Goal: Task Accomplishment & Management: Use online tool/utility

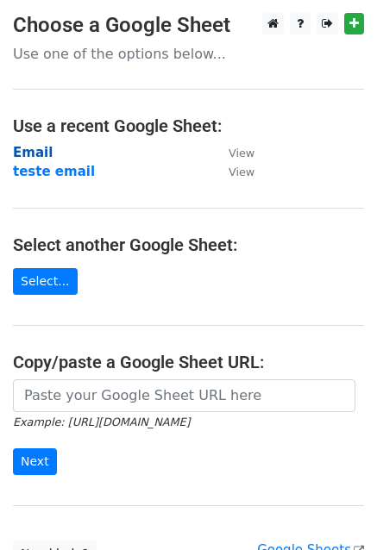
click at [38, 155] on strong "Email" at bounding box center [33, 153] width 40 height 16
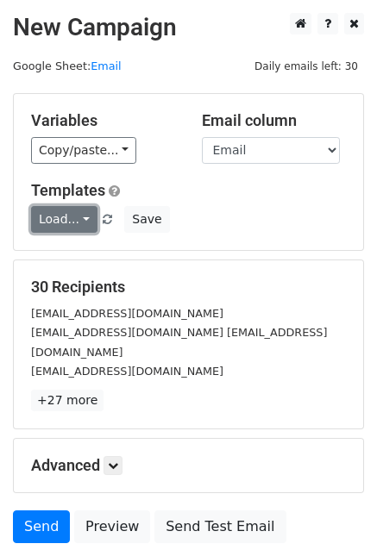
click at [76, 224] on link "Load..." at bounding box center [64, 219] width 66 height 27
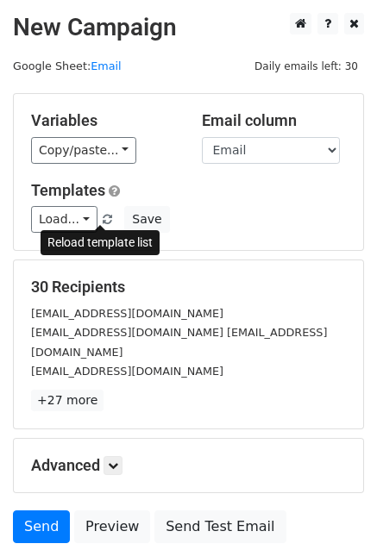
click at [103, 219] on span at bounding box center [107, 220] width 9 height 11
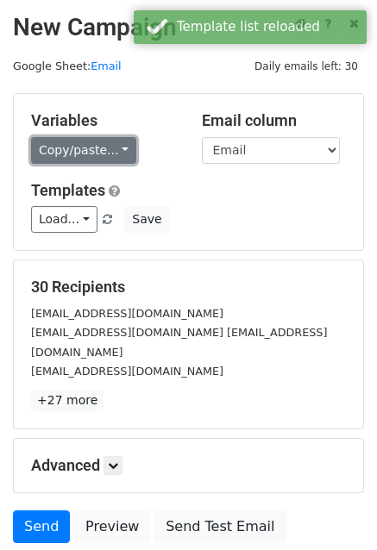
click at [109, 157] on link "Copy/paste..." at bounding box center [83, 150] width 105 height 27
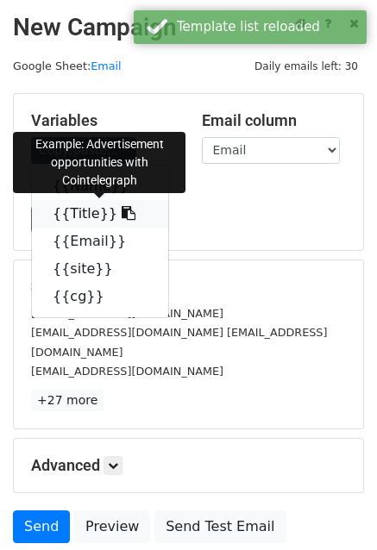
click at [80, 208] on link "{{Title}}" at bounding box center [100, 214] width 136 height 28
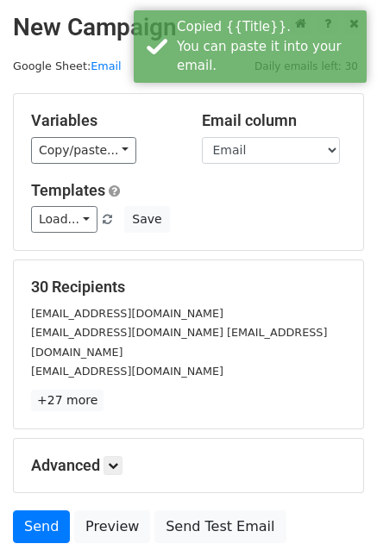
click at [68, 165] on div "Variables Copy/paste... {{Name}} {{Title}} {{Email}} {{site}} {{cg}} Email colu…" at bounding box center [188, 172] width 349 height 156
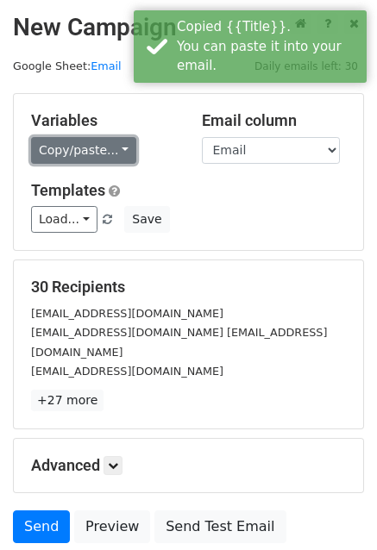
click at [66, 158] on link "Copy/paste..." at bounding box center [83, 150] width 105 height 27
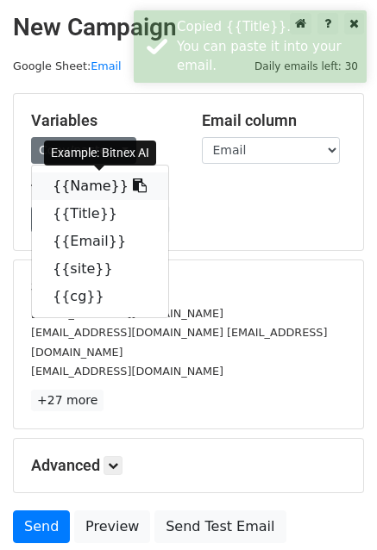
click at [72, 186] on link "{{Name}}" at bounding box center [100, 187] width 136 height 28
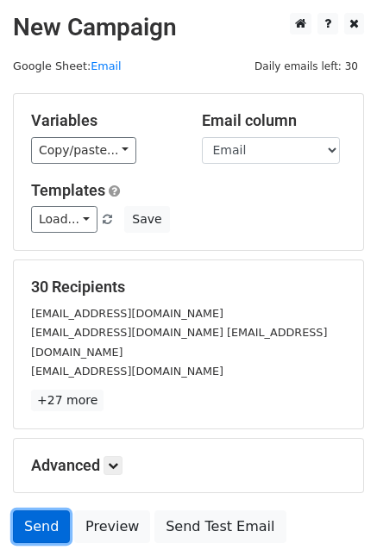
click at [35, 511] on link "Send" at bounding box center [41, 527] width 57 height 33
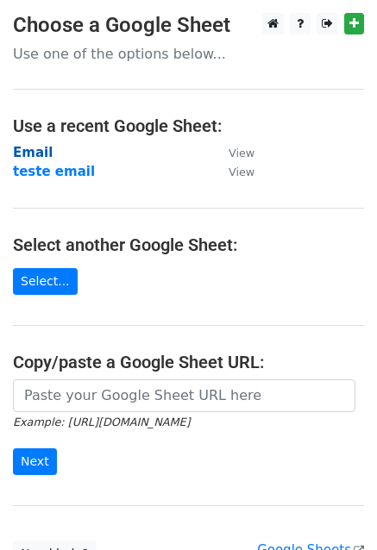
click at [38, 149] on strong "Email" at bounding box center [33, 153] width 40 height 16
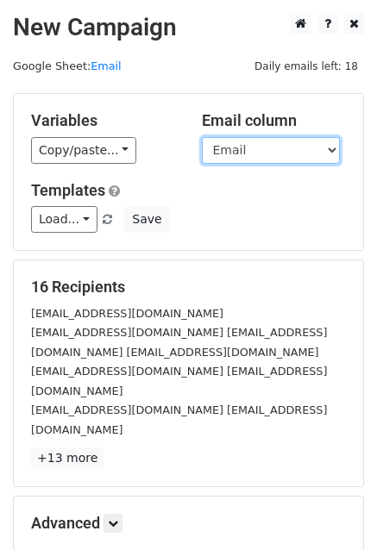
click at [238, 144] on select "Name Title Email site cg" at bounding box center [271, 150] width 138 height 27
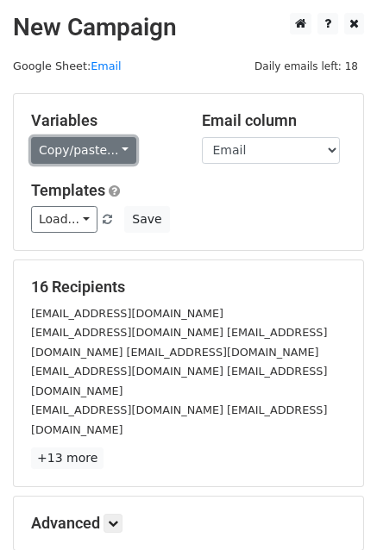
click at [104, 148] on link "Copy/paste..." at bounding box center [83, 150] width 105 height 27
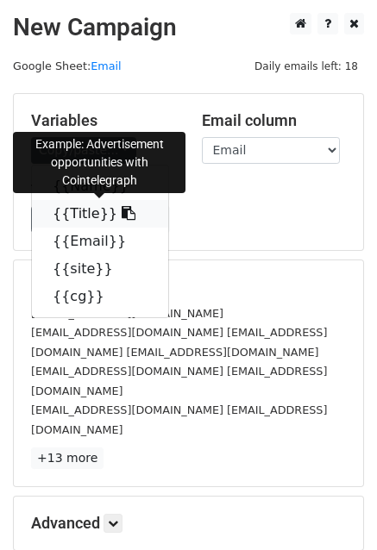
click at [85, 216] on link "{{Title}}" at bounding box center [100, 214] width 136 height 28
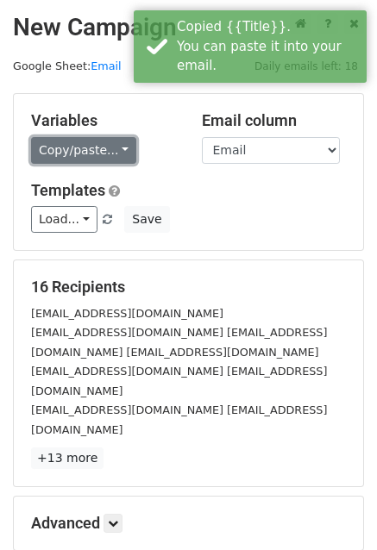
click at [104, 151] on link "Copy/paste..." at bounding box center [83, 150] width 105 height 27
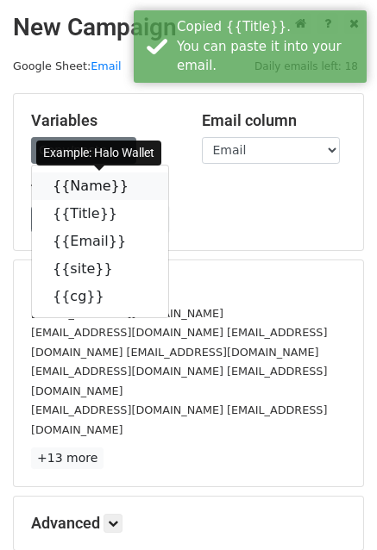
click at [86, 192] on link "{{Name}}" at bounding box center [100, 187] width 136 height 28
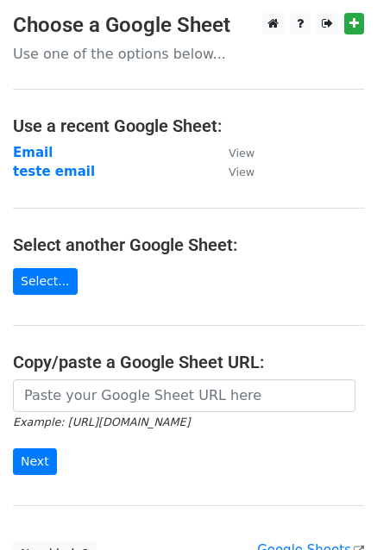
click at [33, 141] on main "Choose a Google Sheet Use one of the options below... Use a recent Google Sheet…" at bounding box center [188, 290] width 377 height 555
click at [32, 151] on strong "Email" at bounding box center [33, 153] width 40 height 16
click at [18, 148] on strong "Email" at bounding box center [33, 153] width 40 height 16
click at [38, 274] on link "Select..." at bounding box center [45, 281] width 65 height 27
click at [39, 154] on strong "Email" at bounding box center [33, 153] width 40 height 16
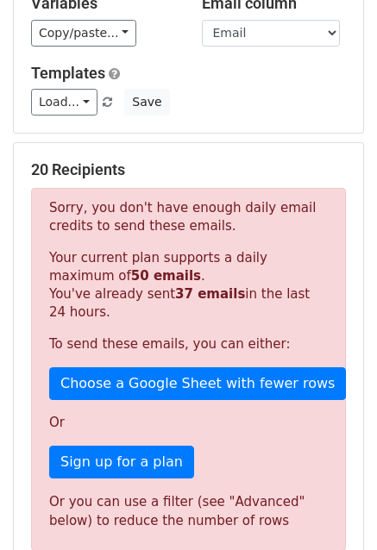
scroll to position [86, 0]
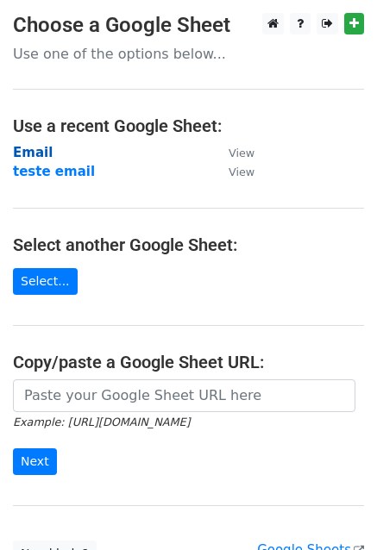
click at [38, 156] on strong "Email" at bounding box center [33, 153] width 40 height 16
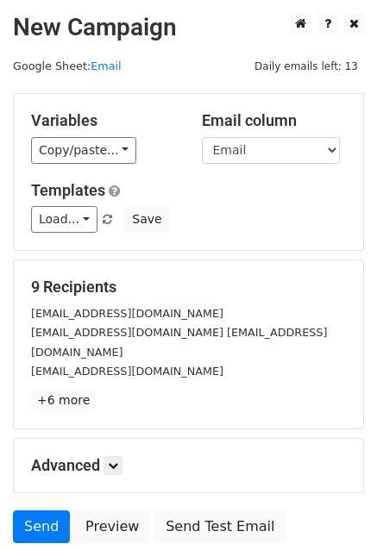
click at [79, 127] on h5 "Variables" at bounding box center [103, 120] width 145 height 19
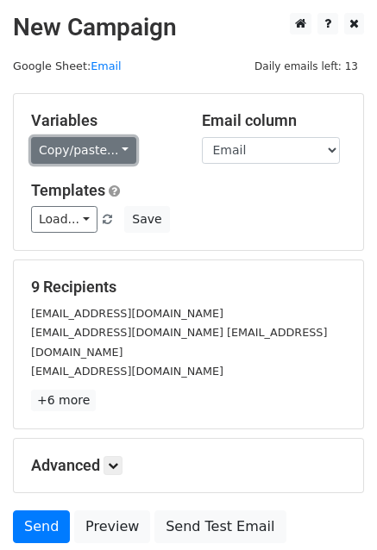
click at [74, 142] on link "Copy/paste..." at bounding box center [83, 150] width 105 height 27
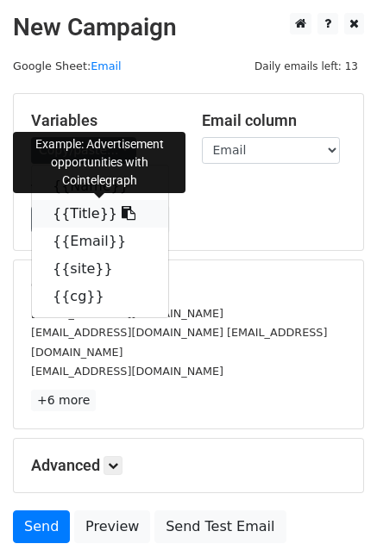
click at [90, 211] on link "{{Title}}" at bounding box center [100, 214] width 136 height 28
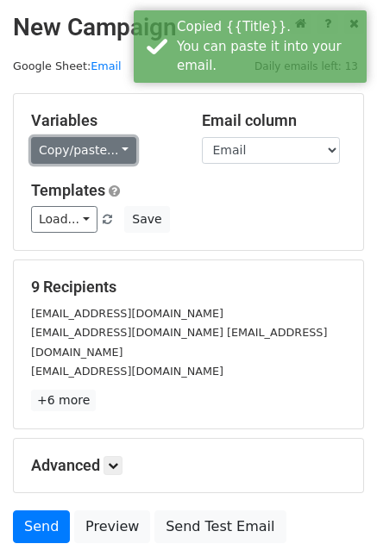
click at [52, 154] on link "Copy/paste..." at bounding box center [83, 150] width 105 height 27
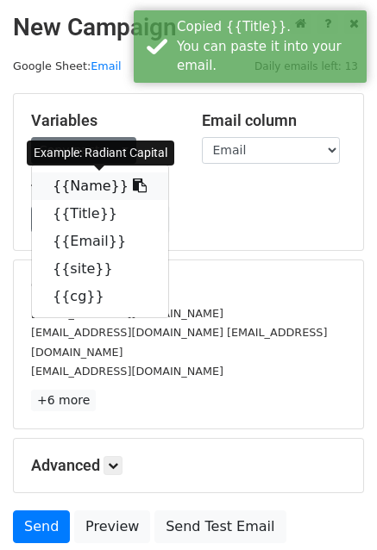
click at [66, 189] on link "{{Name}}" at bounding box center [100, 187] width 136 height 28
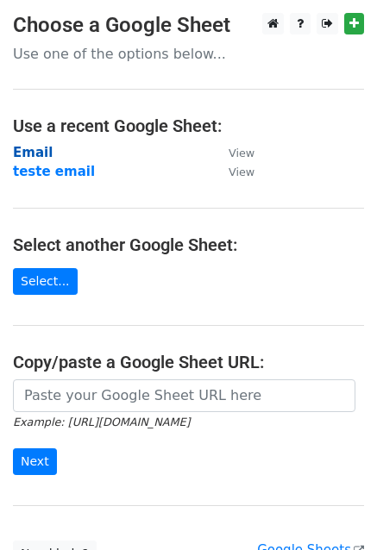
click at [28, 147] on strong "Email" at bounding box center [33, 153] width 40 height 16
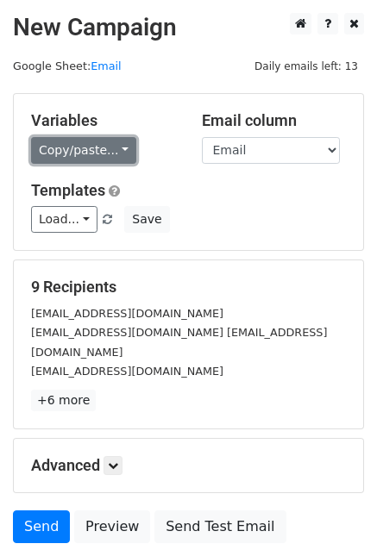
click at [83, 143] on link "Copy/paste..." at bounding box center [83, 150] width 105 height 27
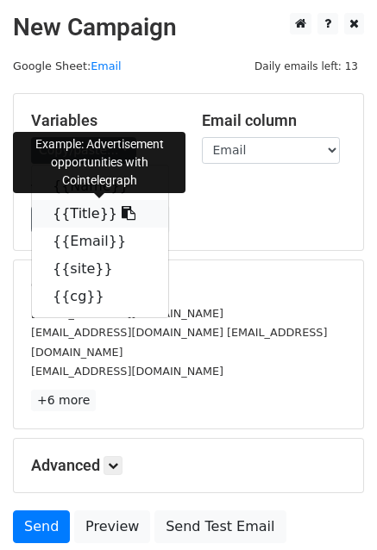
click at [73, 217] on link "{{Title}}" at bounding box center [100, 214] width 136 height 28
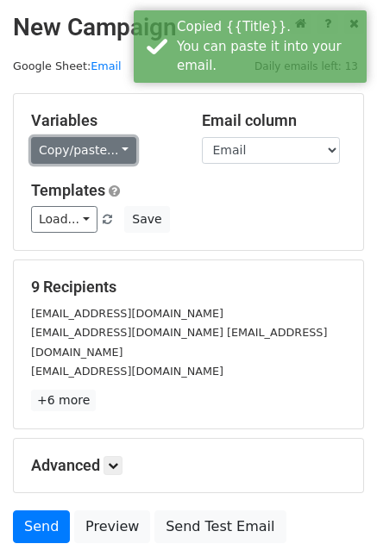
click at [75, 148] on link "Copy/paste..." at bounding box center [83, 150] width 105 height 27
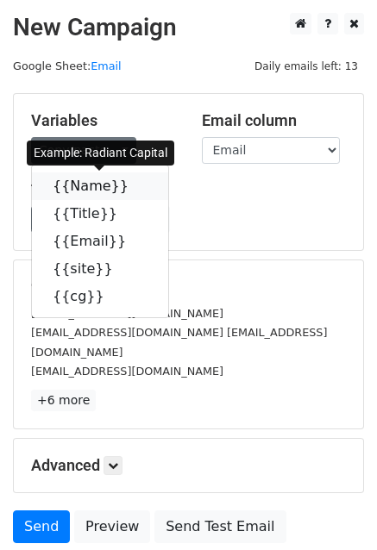
click at [74, 186] on link "{{Name}}" at bounding box center [100, 187] width 136 height 28
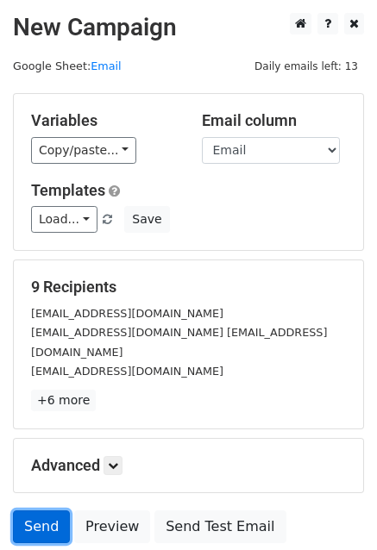
click at [28, 511] on link "Send" at bounding box center [41, 527] width 57 height 33
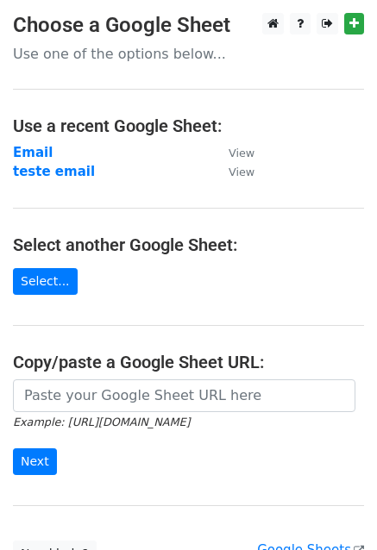
click at [41, 143] on td "Email" at bounding box center [112, 153] width 198 height 20
click at [39, 151] on strong "Email" at bounding box center [33, 153] width 40 height 16
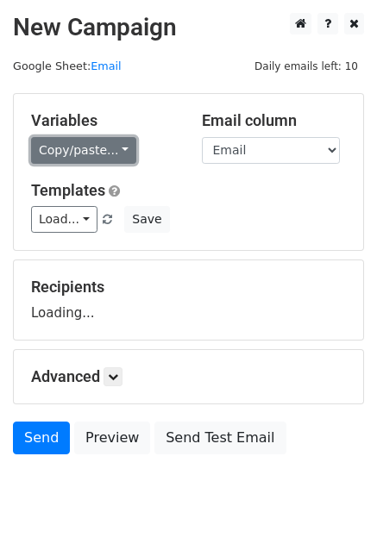
click at [66, 152] on link "Copy/paste..." at bounding box center [83, 150] width 105 height 27
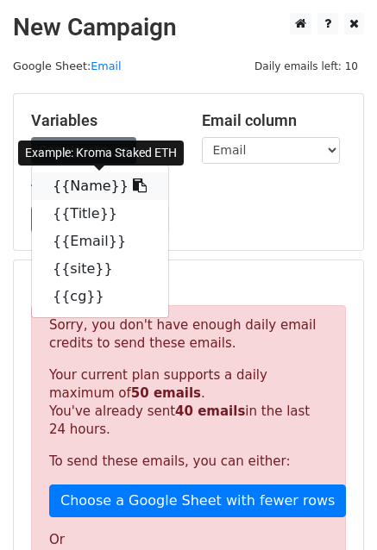
click at [79, 186] on link "{{Name}}" at bounding box center [100, 187] width 136 height 28
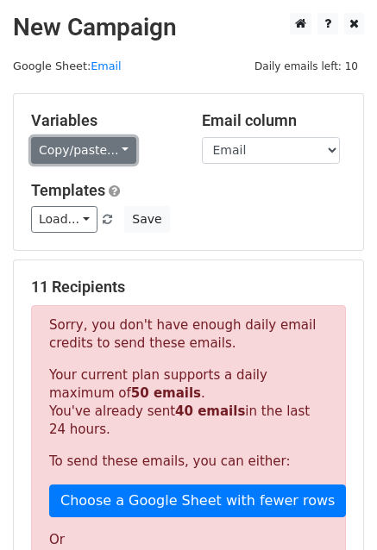
click at [74, 158] on link "Copy/paste..." at bounding box center [83, 150] width 105 height 27
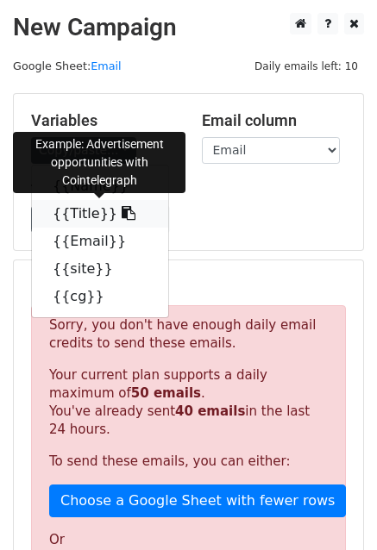
click at [75, 214] on link "{{Title}}" at bounding box center [100, 214] width 136 height 28
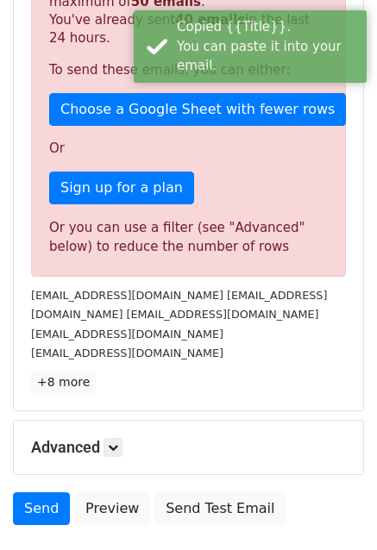
scroll to position [431, 0]
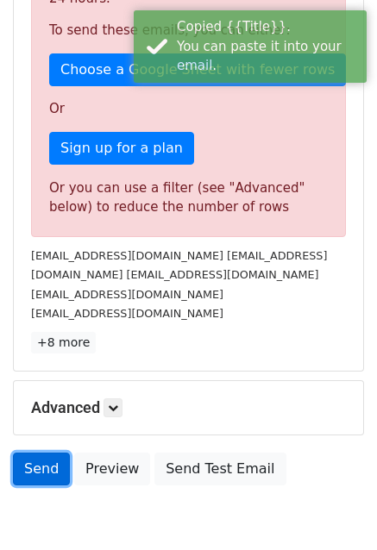
click at [31, 473] on link "Send" at bounding box center [41, 469] width 57 height 33
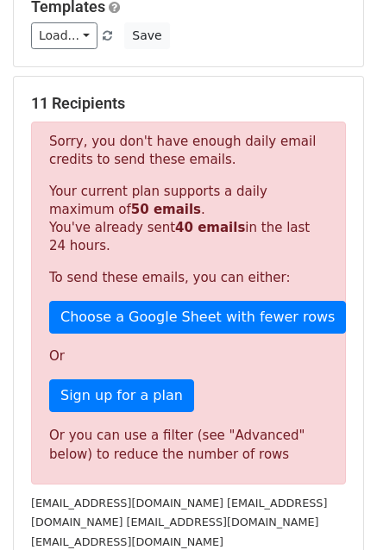
scroll to position [86, 0]
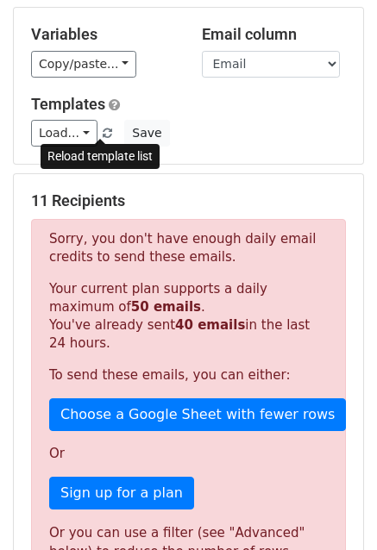
click at [103, 134] on span at bounding box center [107, 134] width 9 height 11
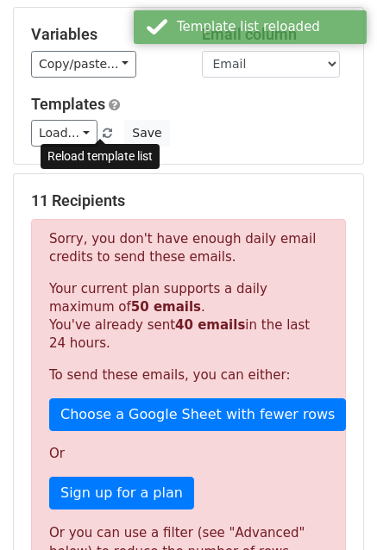
click at [103, 133] on span at bounding box center [107, 134] width 9 height 11
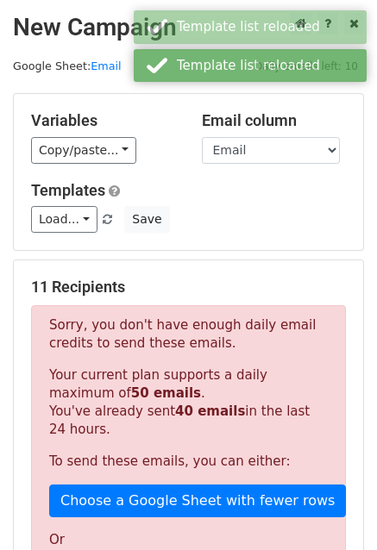
scroll to position [0, 0]
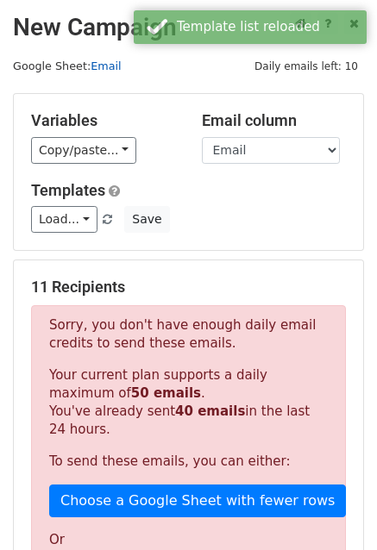
click at [100, 71] on link "Email" at bounding box center [106, 66] width 30 height 13
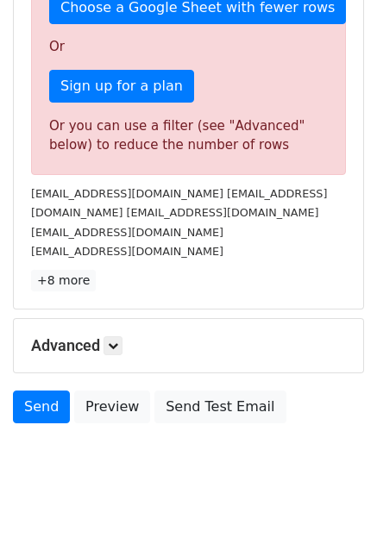
scroll to position [510, 0]
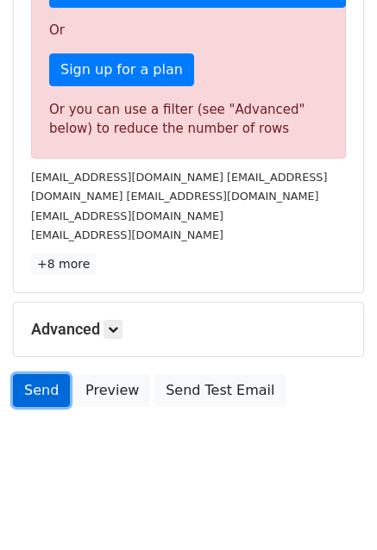
click at [48, 383] on link "Send" at bounding box center [41, 390] width 57 height 33
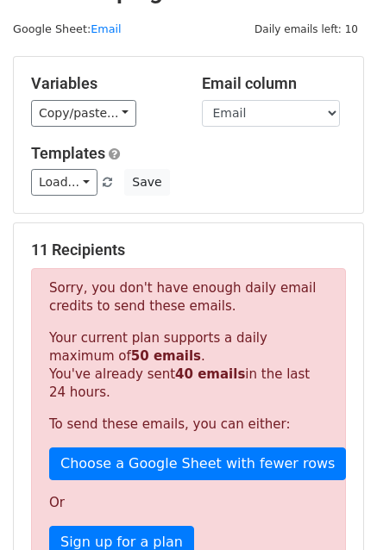
scroll to position [0, 0]
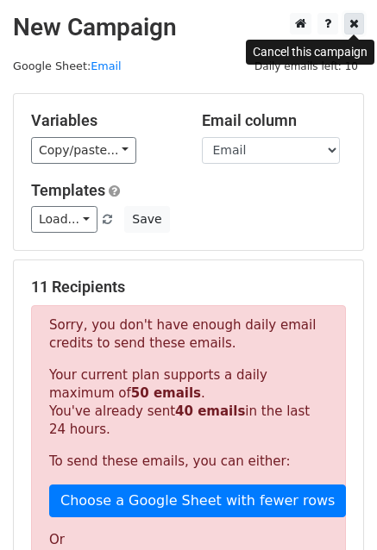
click at [359, 22] on link at bounding box center [354, 24] width 20 height 22
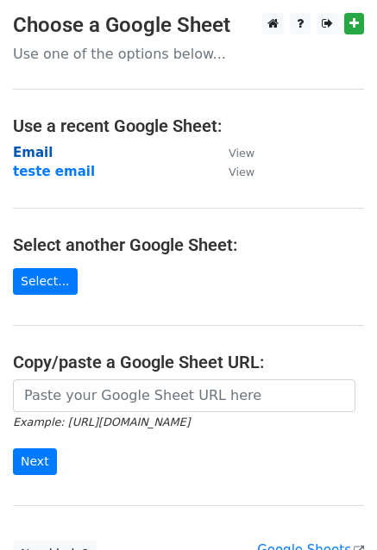
click at [35, 155] on strong "Email" at bounding box center [33, 153] width 40 height 16
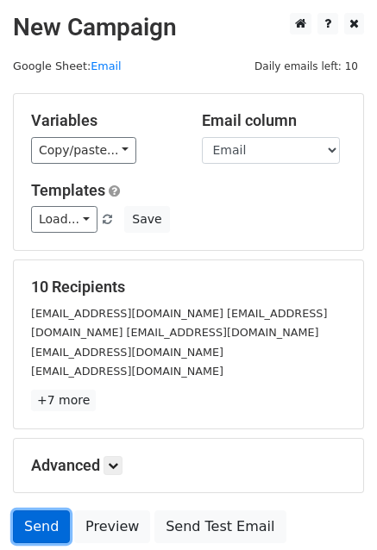
click at [35, 527] on link "Send" at bounding box center [41, 527] width 57 height 33
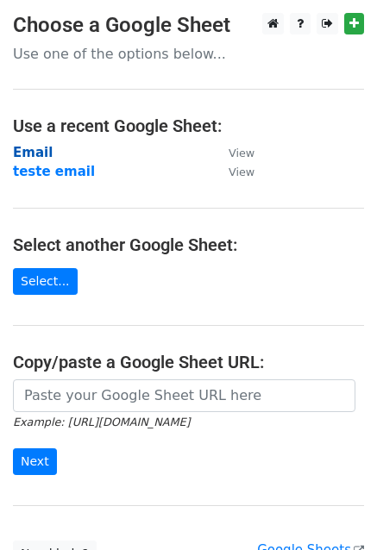
click at [31, 158] on strong "Email" at bounding box center [33, 153] width 40 height 16
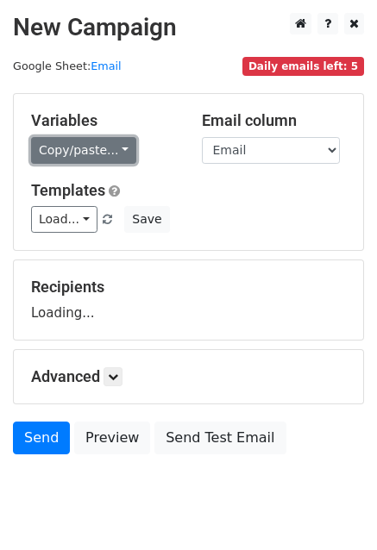
click at [66, 155] on link "Copy/paste..." at bounding box center [83, 150] width 105 height 27
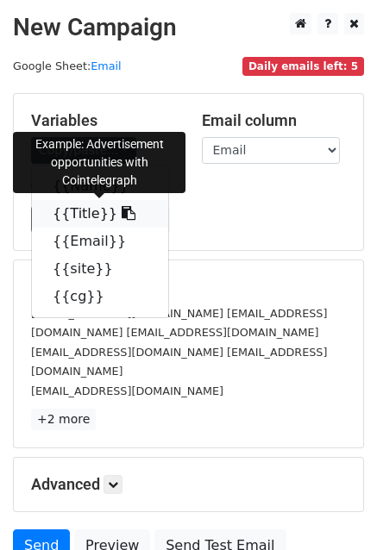
click at [83, 204] on link "{{Title}}" at bounding box center [100, 214] width 136 height 28
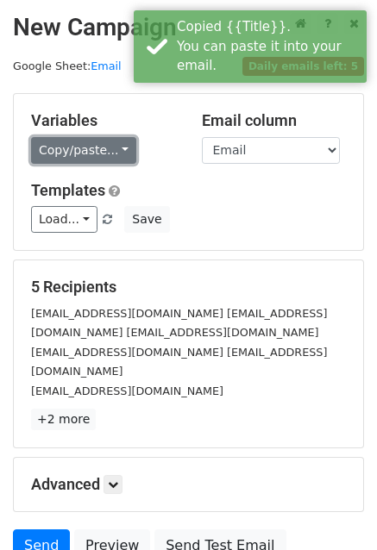
click at [107, 154] on link "Copy/paste..." at bounding box center [83, 150] width 105 height 27
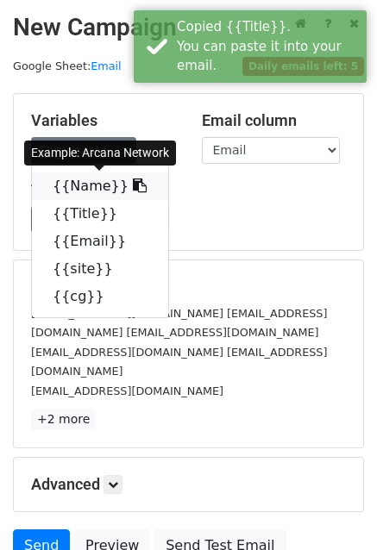
click at [88, 184] on link "{{Name}}" at bounding box center [100, 187] width 136 height 28
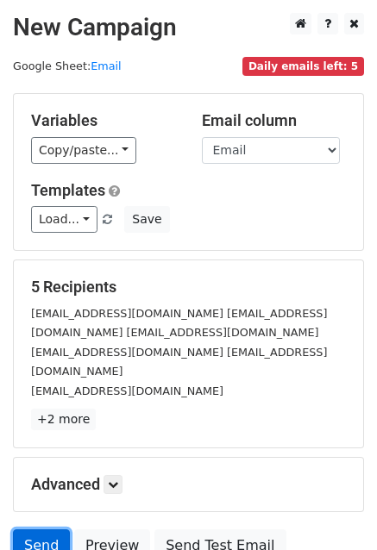
click at [23, 530] on link "Send" at bounding box center [41, 546] width 57 height 33
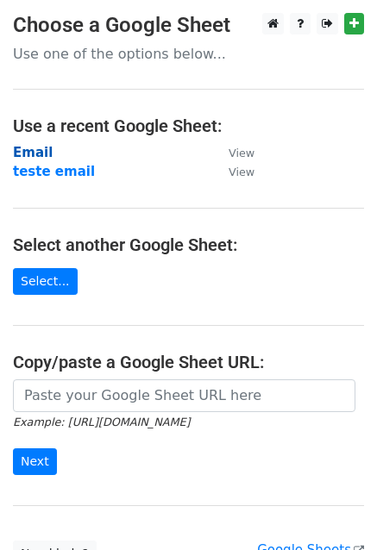
click at [25, 150] on strong "Email" at bounding box center [33, 153] width 40 height 16
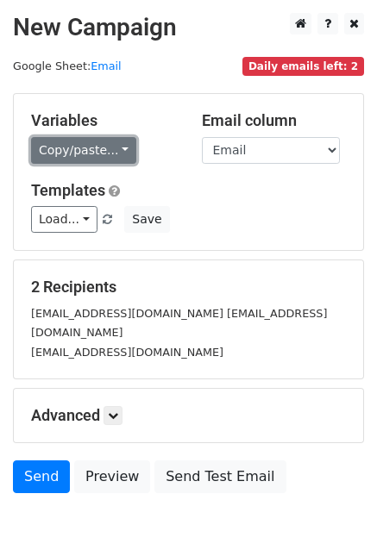
click at [95, 151] on link "Copy/paste..." at bounding box center [83, 150] width 105 height 27
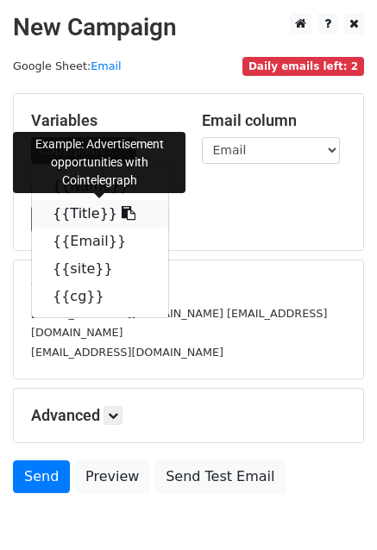
click at [84, 214] on link "{{Title}}" at bounding box center [100, 214] width 136 height 28
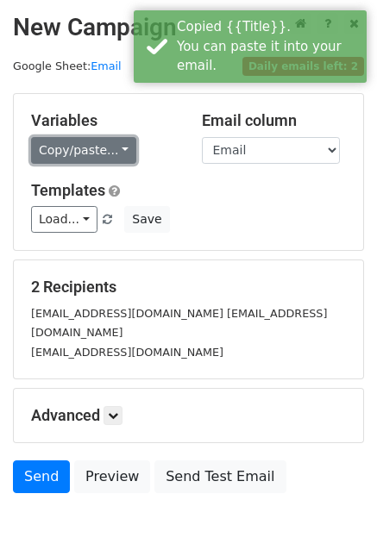
click at [82, 154] on link "Copy/paste..." at bounding box center [83, 150] width 105 height 27
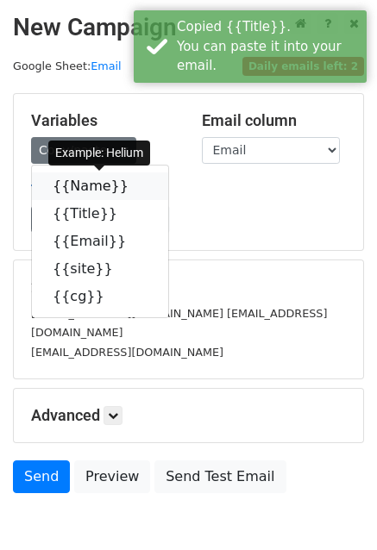
click at [85, 189] on link "{{Name}}" at bounding box center [100, 187] width 136 height 28
